Goal: Book appointment/travel/reservation

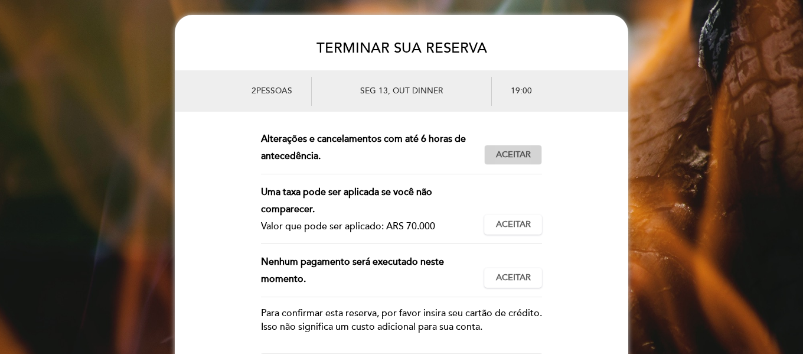
click at [509, 151] on span "Aceitar" at bounding box center [513, 155] width 35 height 12
click at [514, 223] on span "Aceitar" at bounding box center [513, 225] width 35 height 12
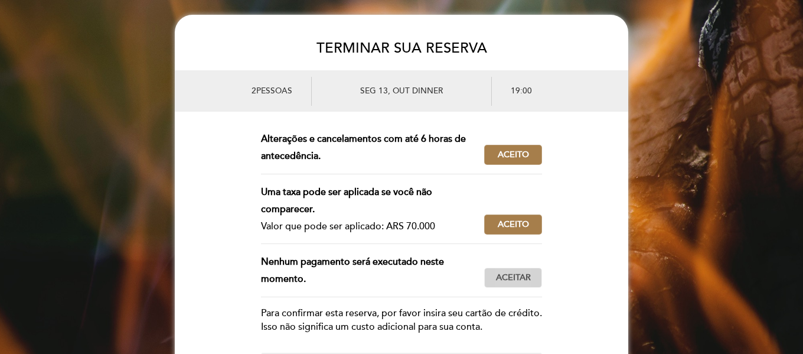
click at [515, 277] on span "Aceitar" at bounding box center [513, 278] width 35 height 12
click at [581, 210] on form "Esta reserva requer um pagamento antecipado. Valor a ser pago: ARS 70.000 Aceit…" at bounding box center [402, 326] width 454 height 391
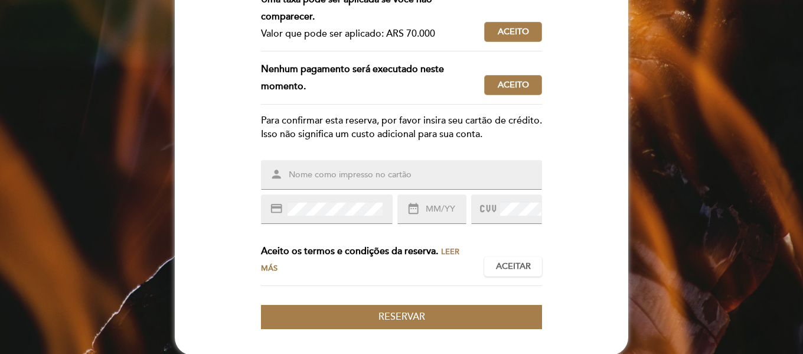
scroll to position [219, 0]
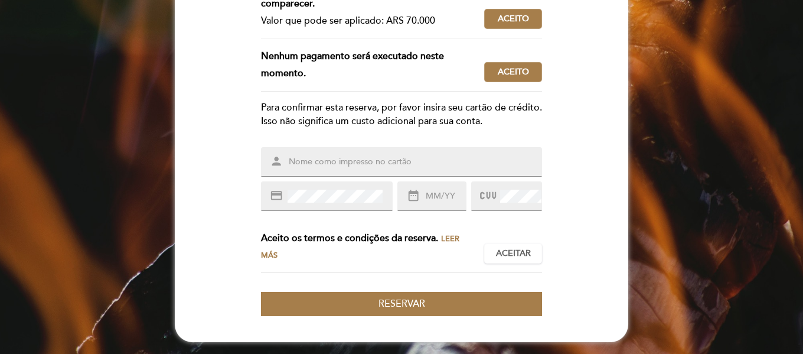
click at [440, 161] on input "text" at bounding box center [416, 162] width 256 height 14
drag, startPoint x: 372, startPoint y: 162, endPoint x: 263, endPoint y: 154, distance: 109.6
click at [263, 154] on div "person [CREDIT_CARD_NUMBER]" at bounding box center [401, 162] width 281 height 30
drag, startPoint x: 370, startPoint y: 167, endPoint x: 277, endPoint y: 156, distance: 94.0
click at [277, 156] on div "person [CREDIT_CARD_NUMBER]" at bounding box center [401, 162] width 281 height 30
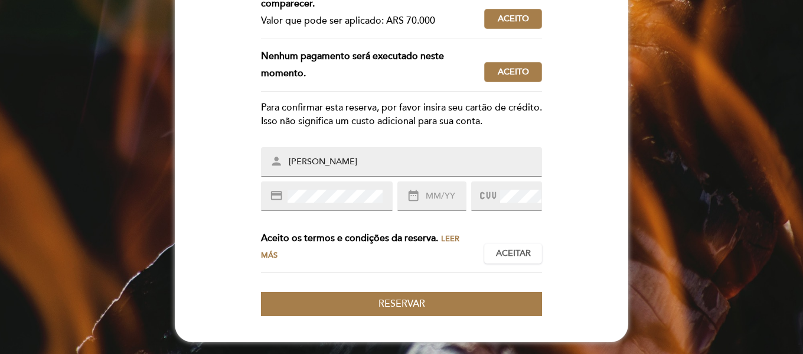
type input "[PERSON_NAME]"
click at [433, 197] on input "text" at bounding box center [445, 197] width 41 height 14
type input "01/32"
click at [507, 246] on button "Aceitar Aceito" at bounding box center [513, 253] width 58 height 20
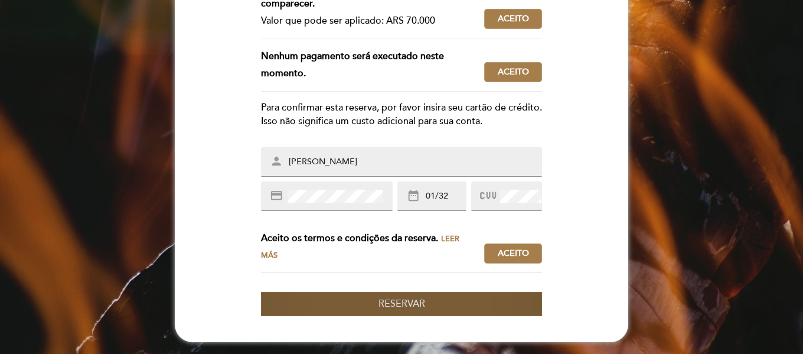
click at [399, 302] on span "Reservar" at bounding box center [402, 304] width 47 height 12
